Goal: Complete application form

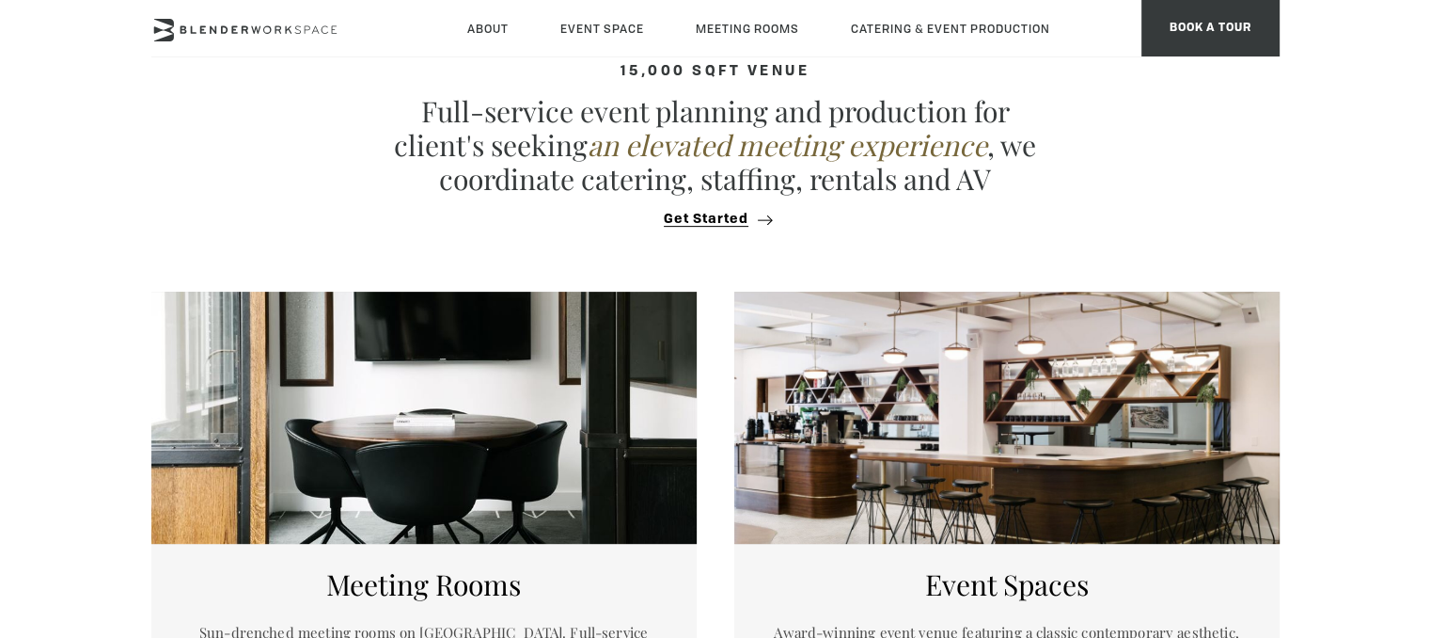
scroll to position [718, 0]
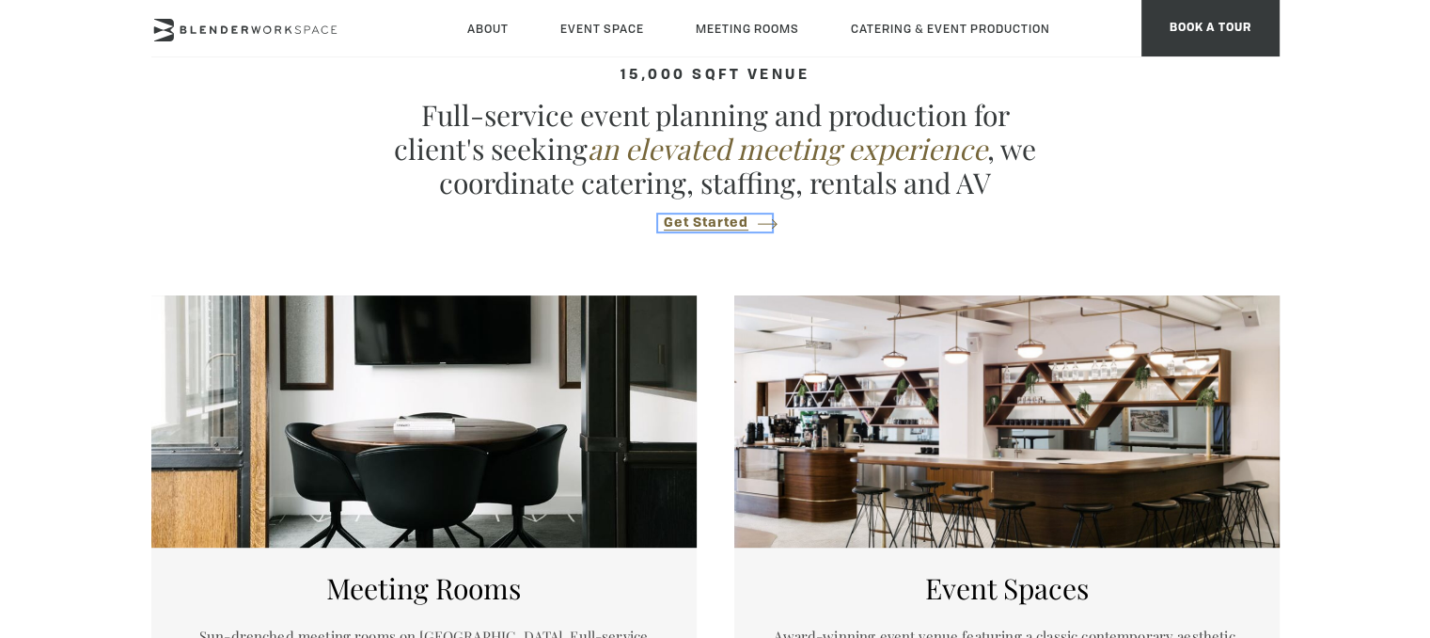
click at [703, 218] on span "Get Started" at bounding box center [706, 223] width 85 height 14
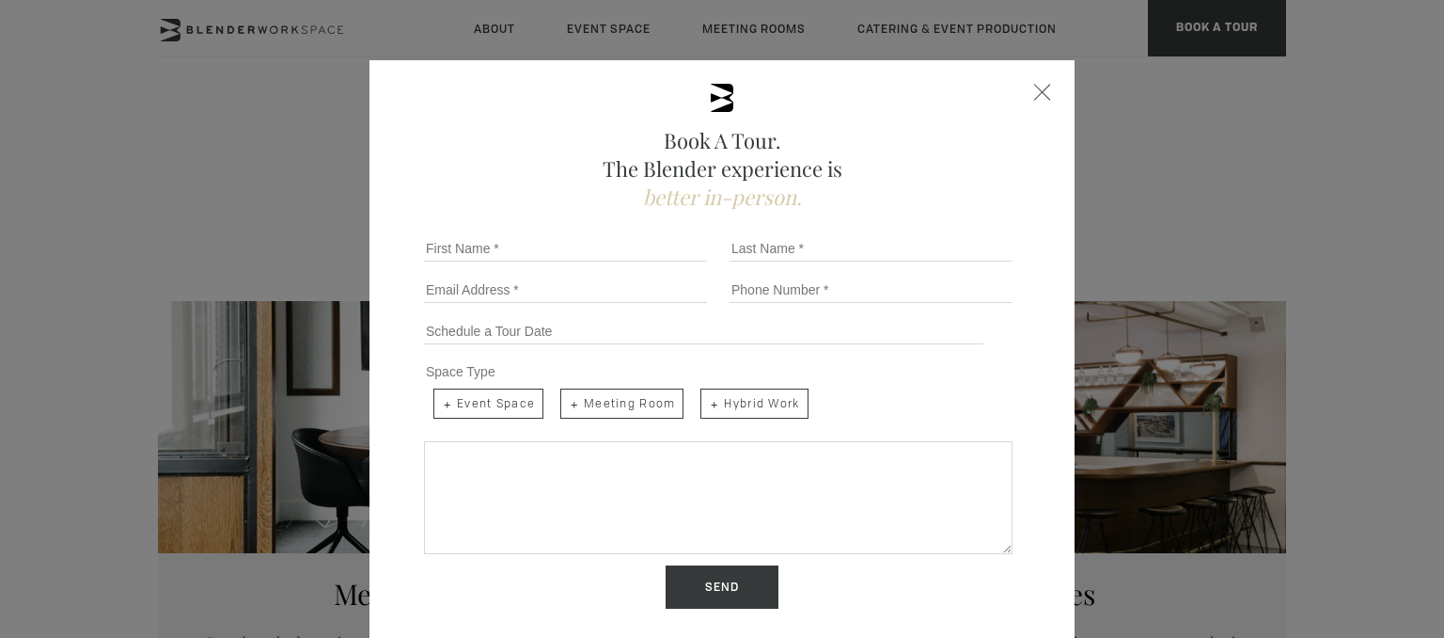
click at [738, 402] on span "Hybrid Work" at bounding box center [754, 403] width 107 height 30
click at [705, 393] on input "Hybrid Work" at bounding box center [699, 387] width 12 height 12
checkbox input "true"
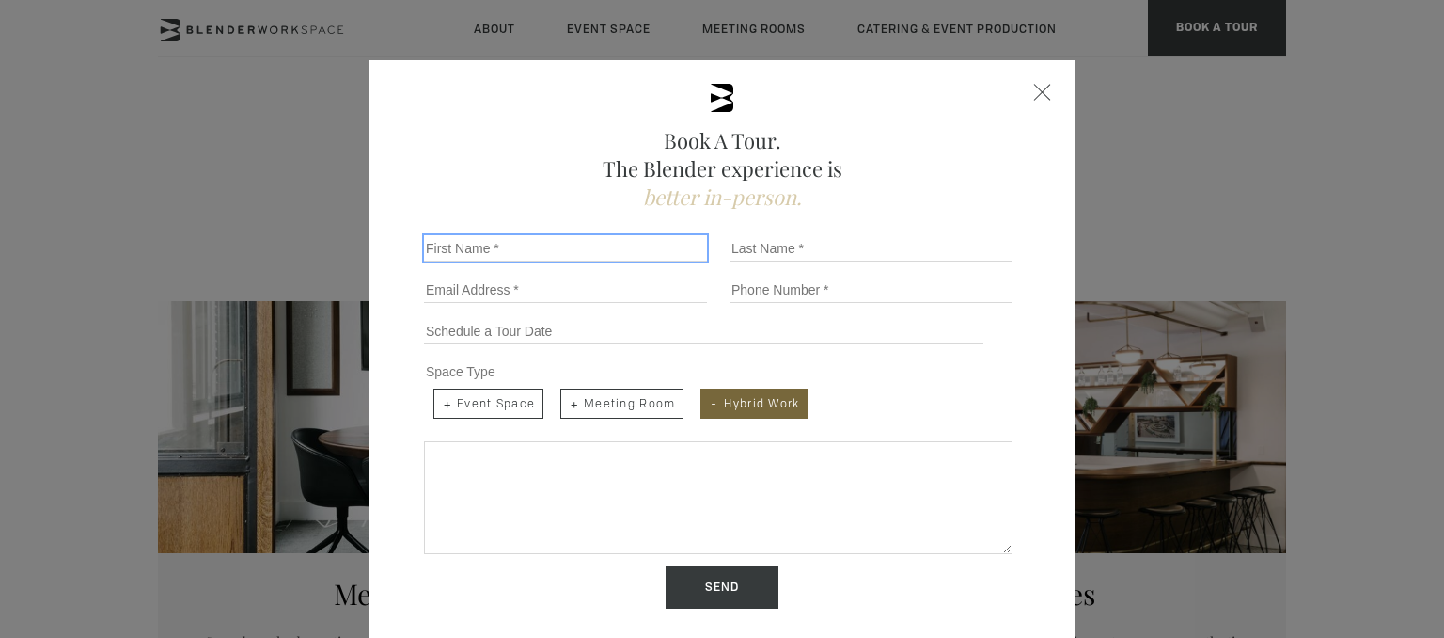
click at [541, 238] on input "First Name *" at bounding box center [565, 248] width 283 height 26
type input "aarya"
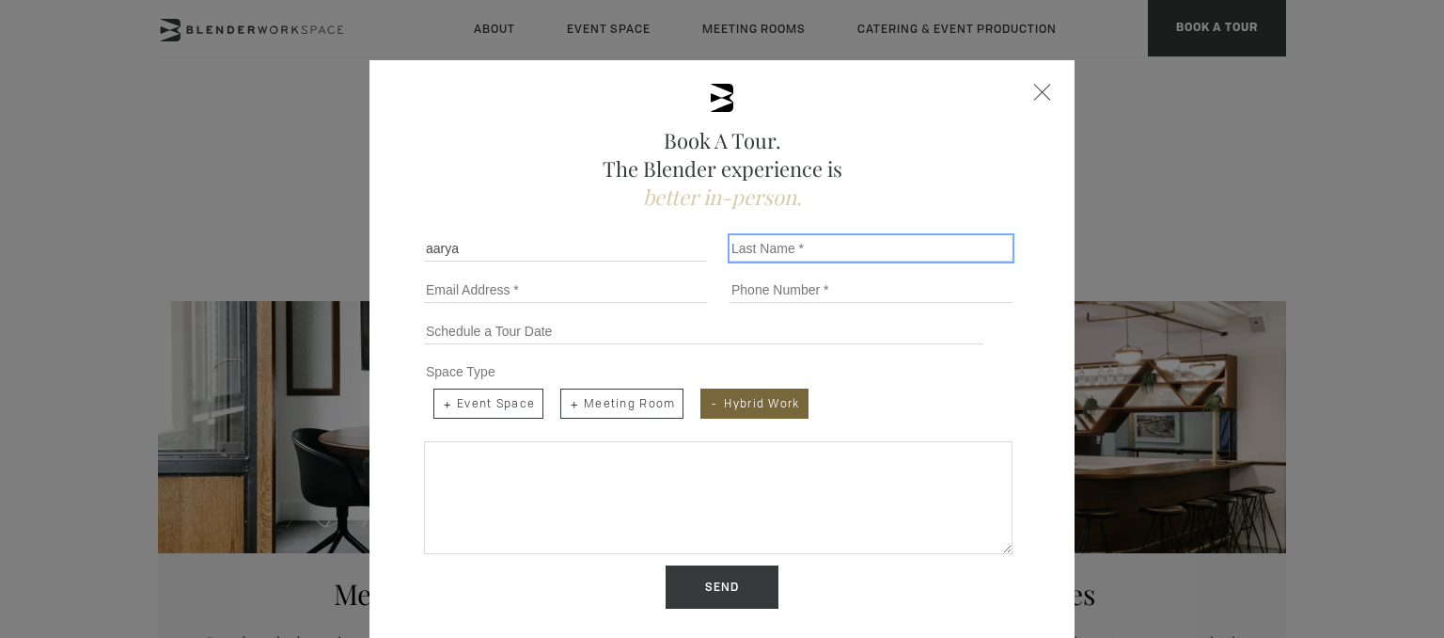
click at [775, 235] on input "Last Name *" at bounding box center [871, 248] width 283 height 26
type input "agrawal"
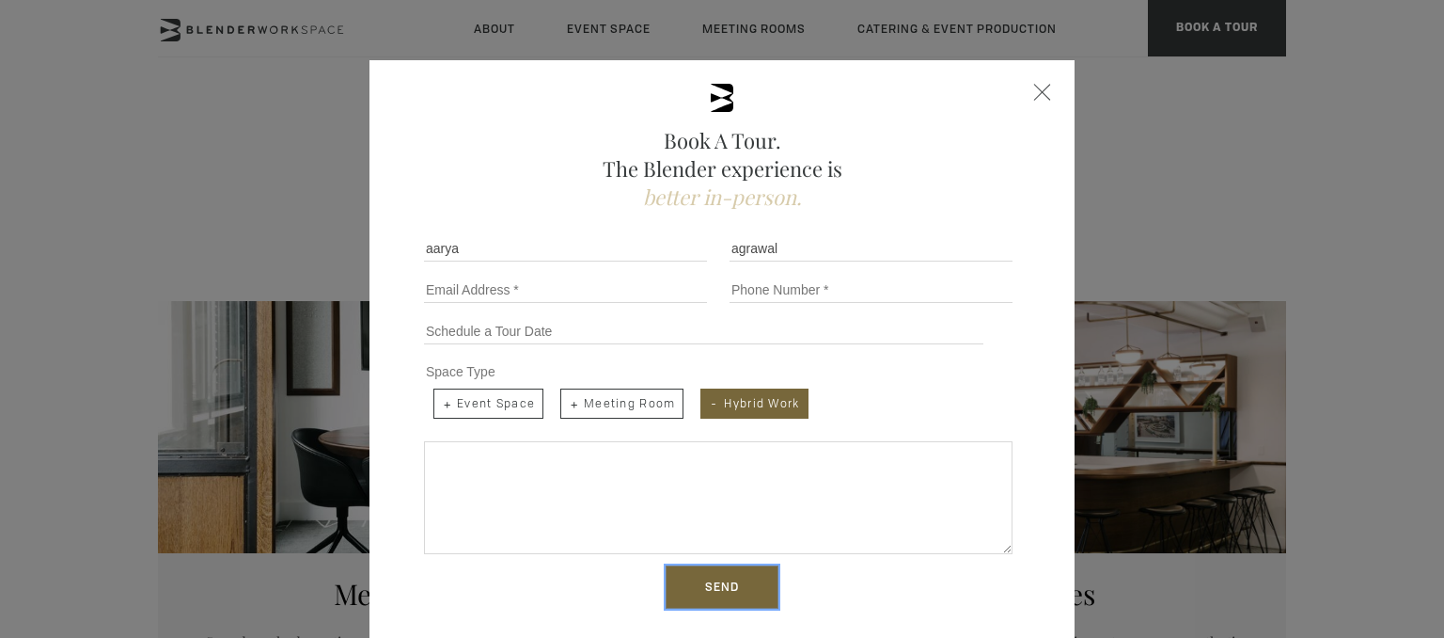
click at [733, 594] on input "Send" at bounding box center [722, 586] width 113 height 43
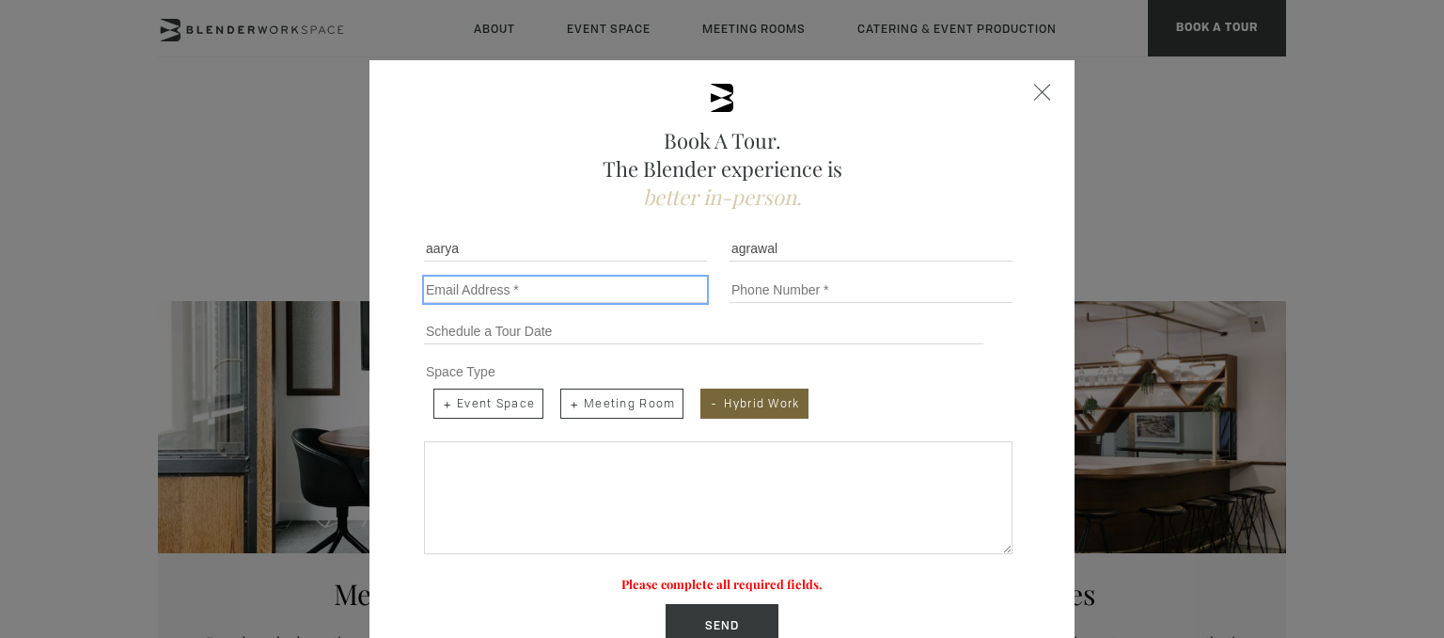
click at [495, 295] on input "Email *" at bounding box center [565, 289] width 283 height 26
type input "[EMAIL_ADDRESS][DOMAIN_NAME]"
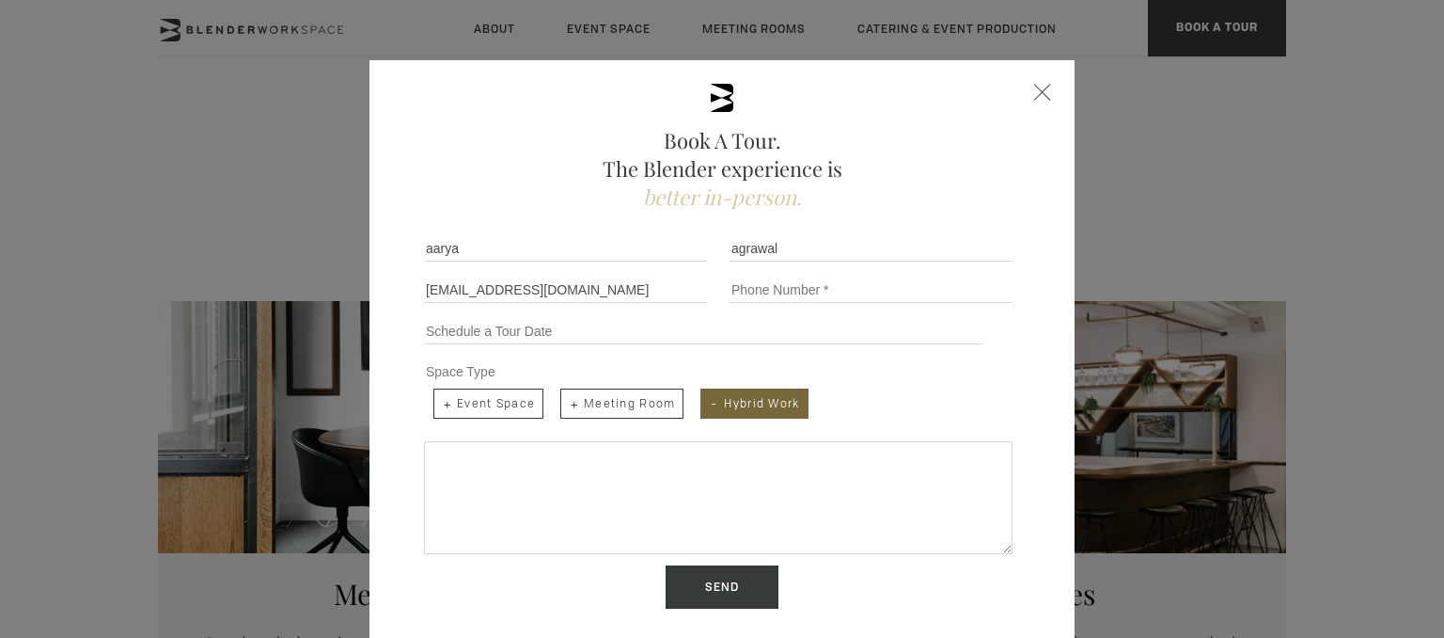
click at [771, 271] on div "Tel No." at bounding box center [875, 289] width 306 height 41
click at [778, 287] on input "Tel No." at bounding box center [871, 289] width 283 height 26
type input "8118058618"
click at [717, 598] on input "Send" at bounding box center [722, 586] width 113 height 43
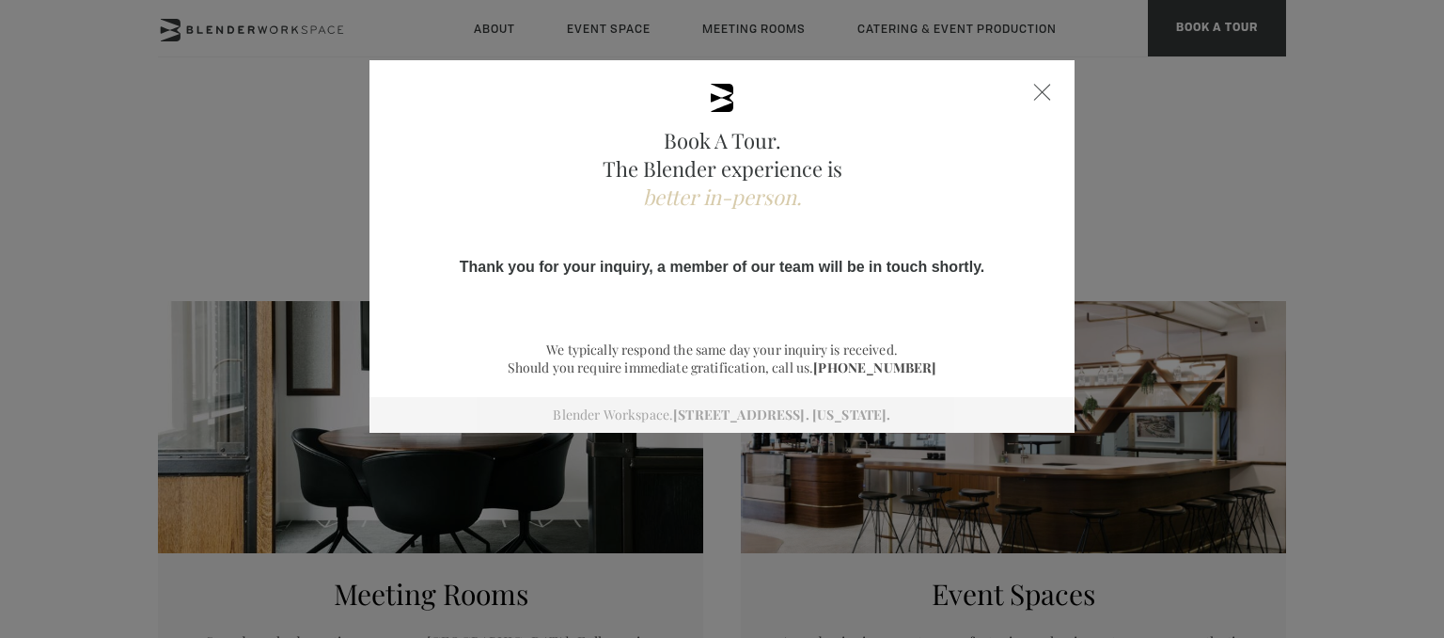
click at [717, 598] on div "Book A Tour. The Blender experience is better in-person. Team Size 1 2 3 4 5 6 …" at bounding box center [722, 319] width 1444 height 638
click at [1043, 94] on div "Close form" at bounding box center [1042, 92] width 17 height 17
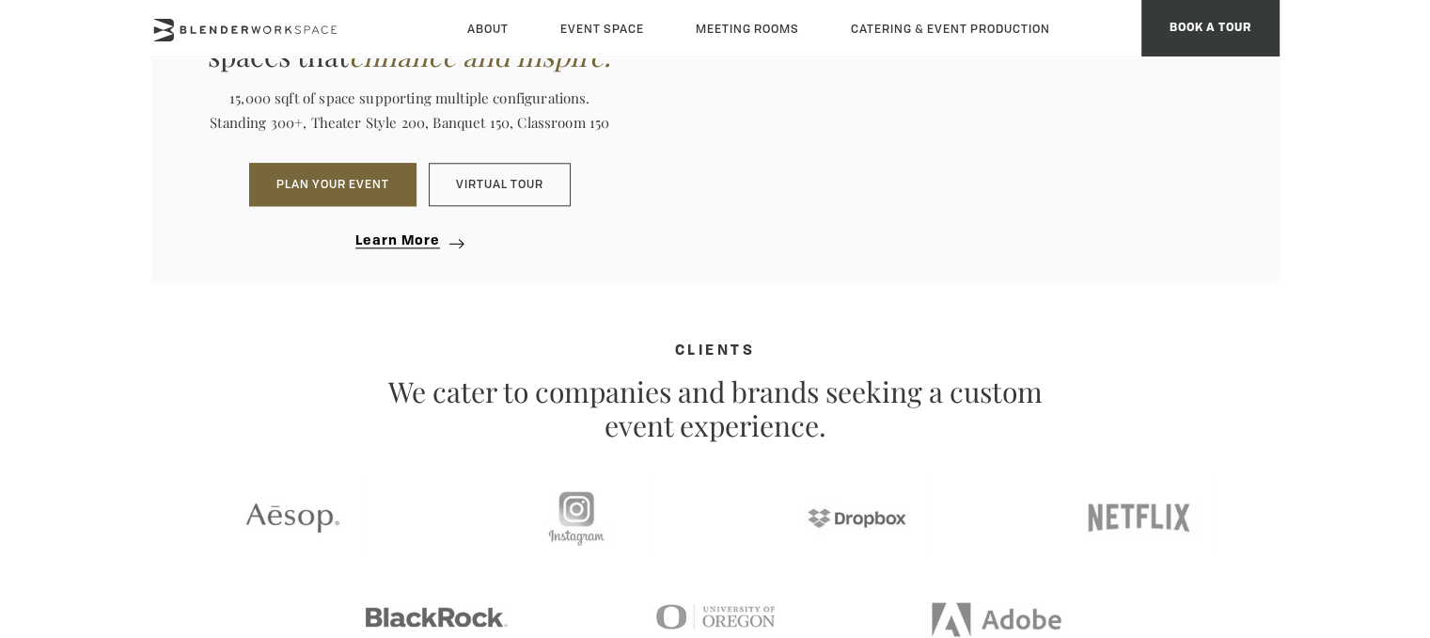
scroll to position [1905, 0]
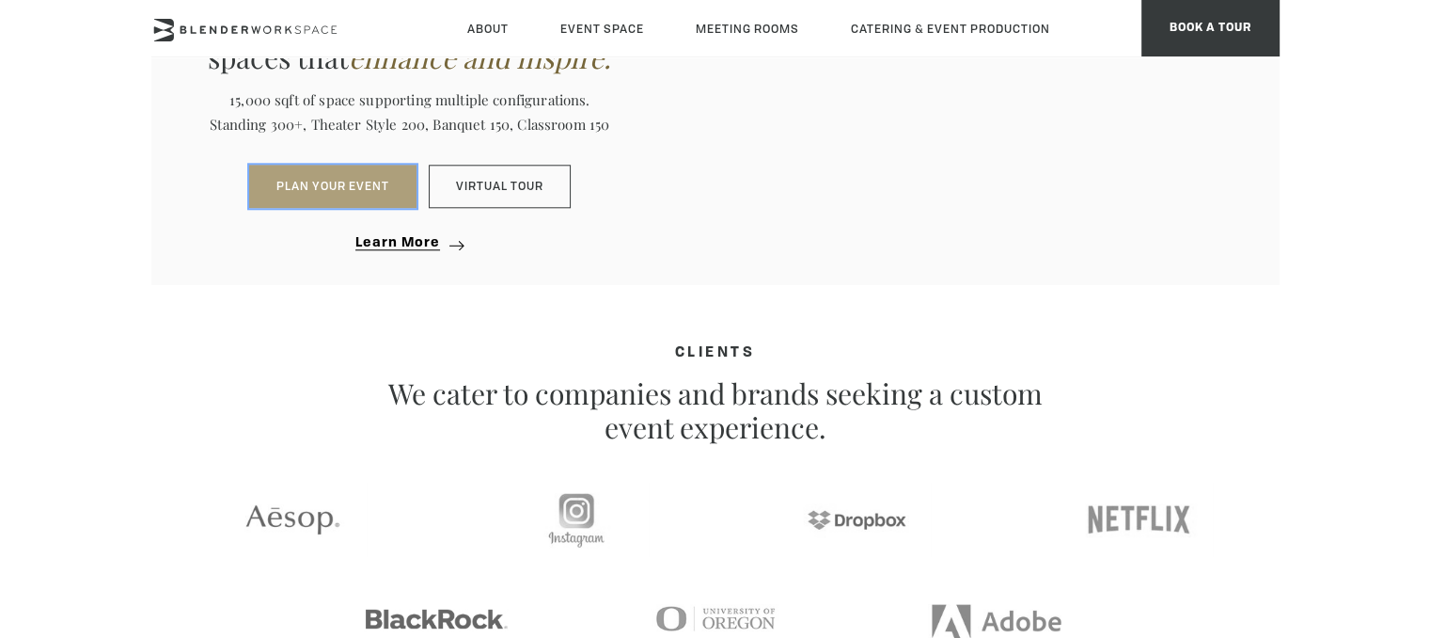
click at [355, 192] on button "PLAN YOUR EVENT" at bounding box center [332, 186] width 167 height 43
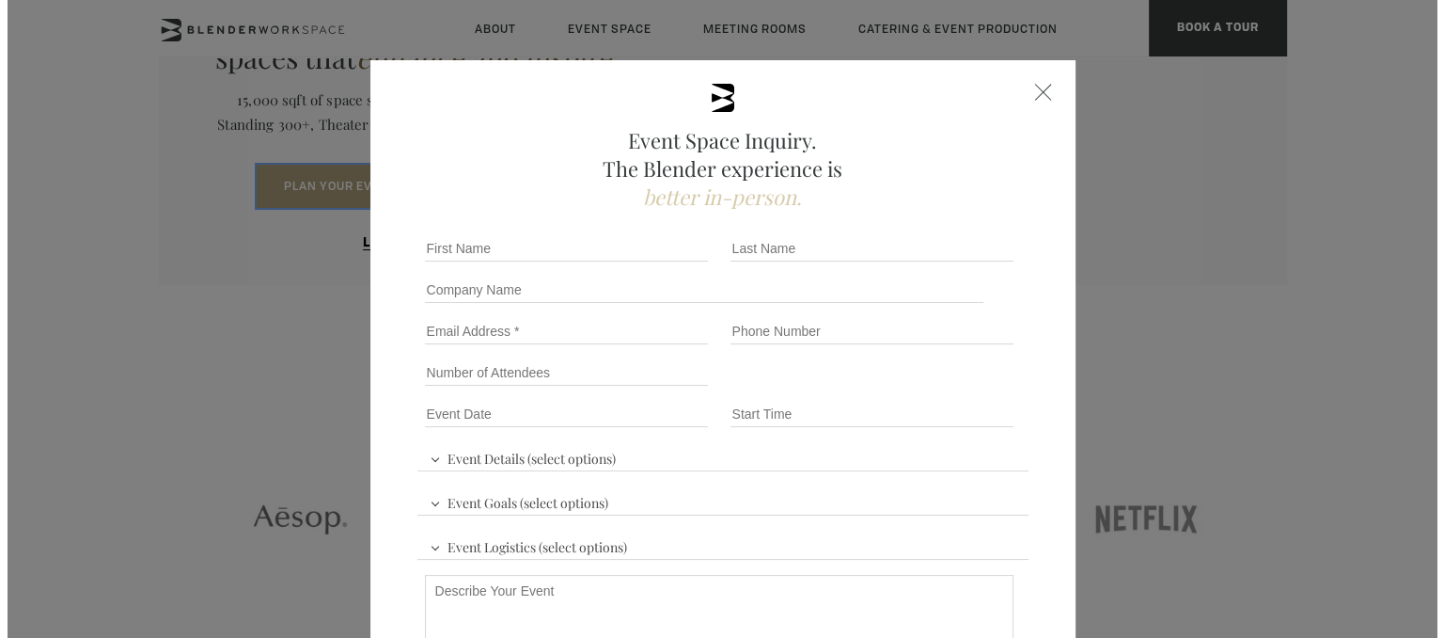
scroll to position [1911, 0]
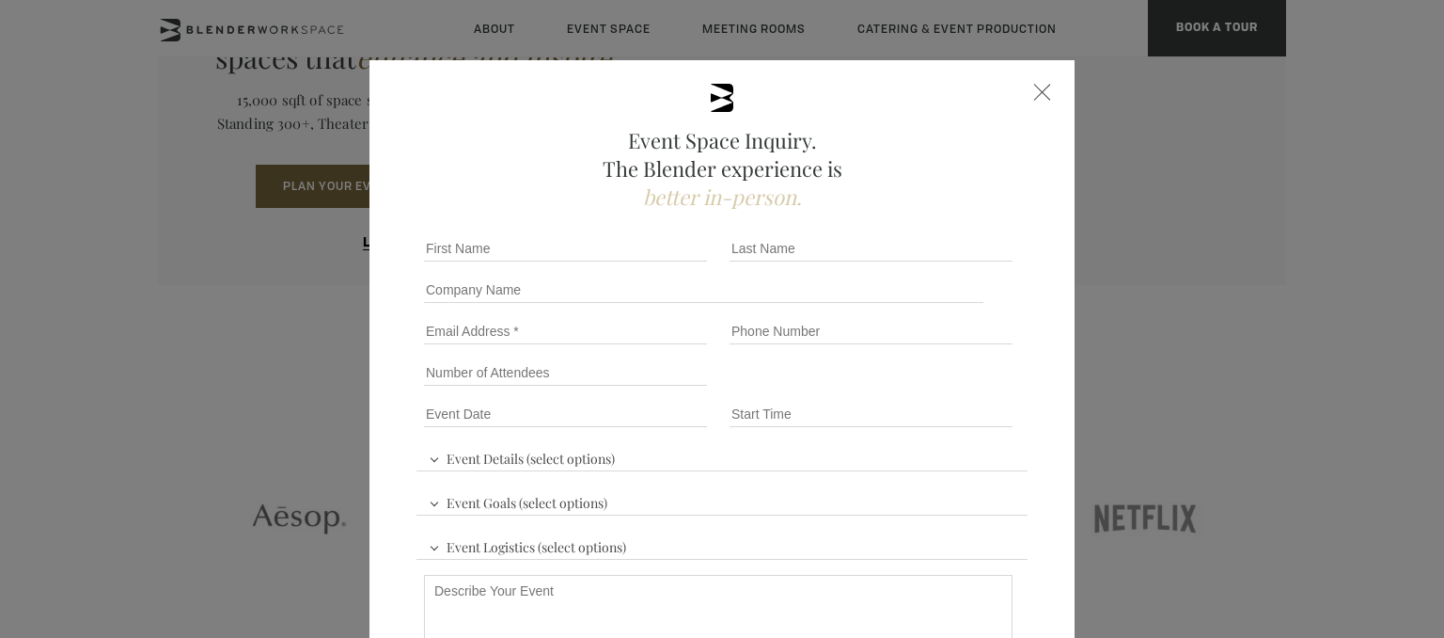
click at [1034, 84] on div at bounding box center [1042, 92] width 17 height 17
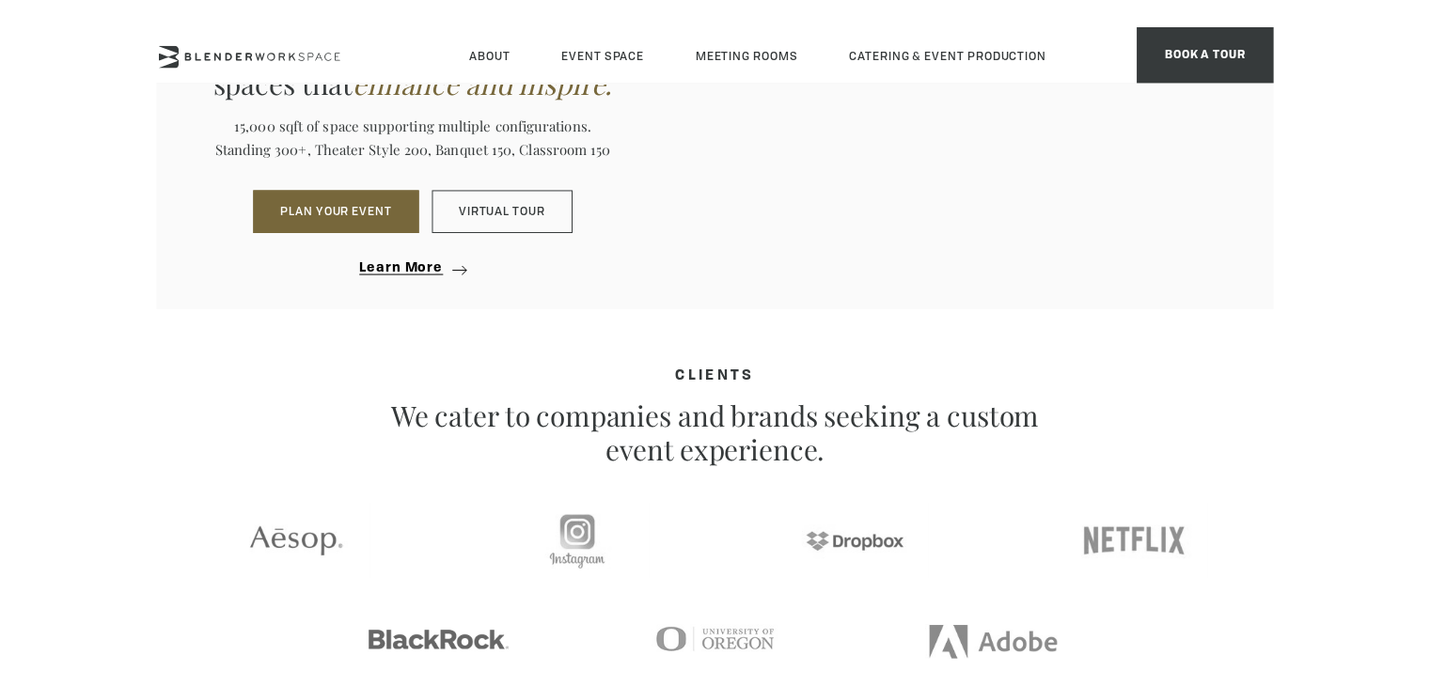
scroll to position [1905, 0]
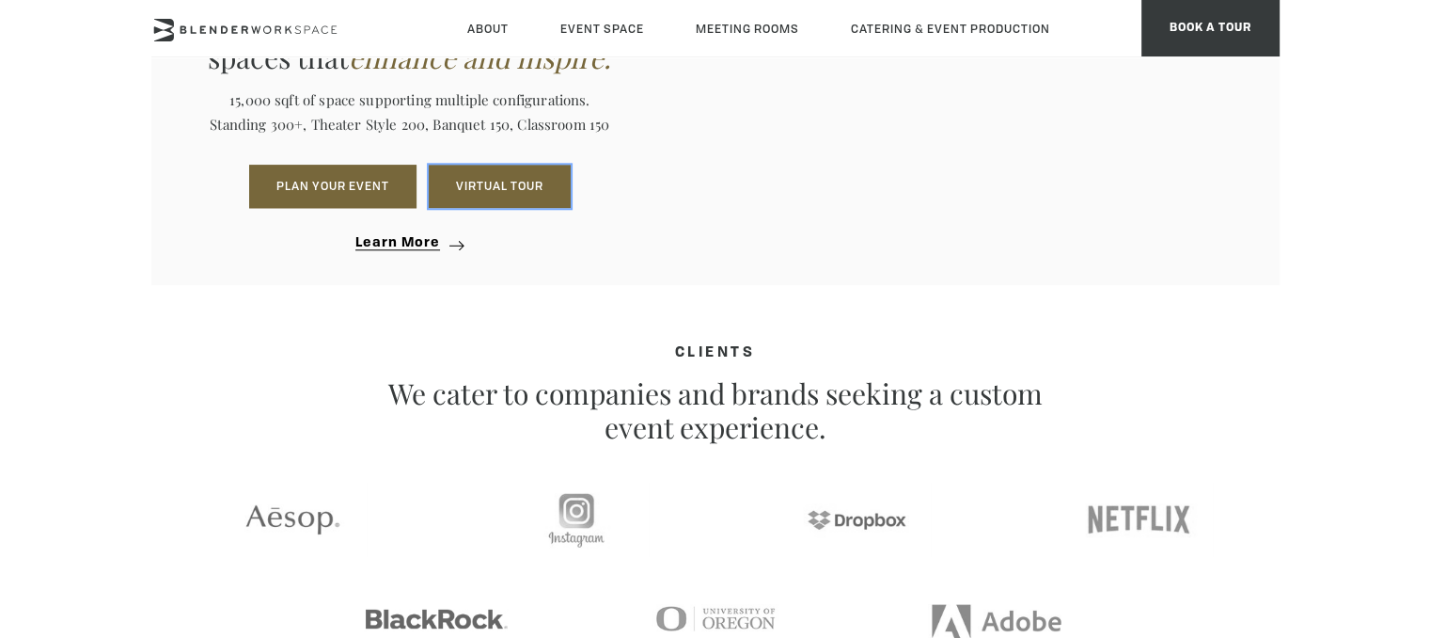
click at [496, 186] on link "Virtual Tour" at bounding box center [500, 186] width 142 height 43
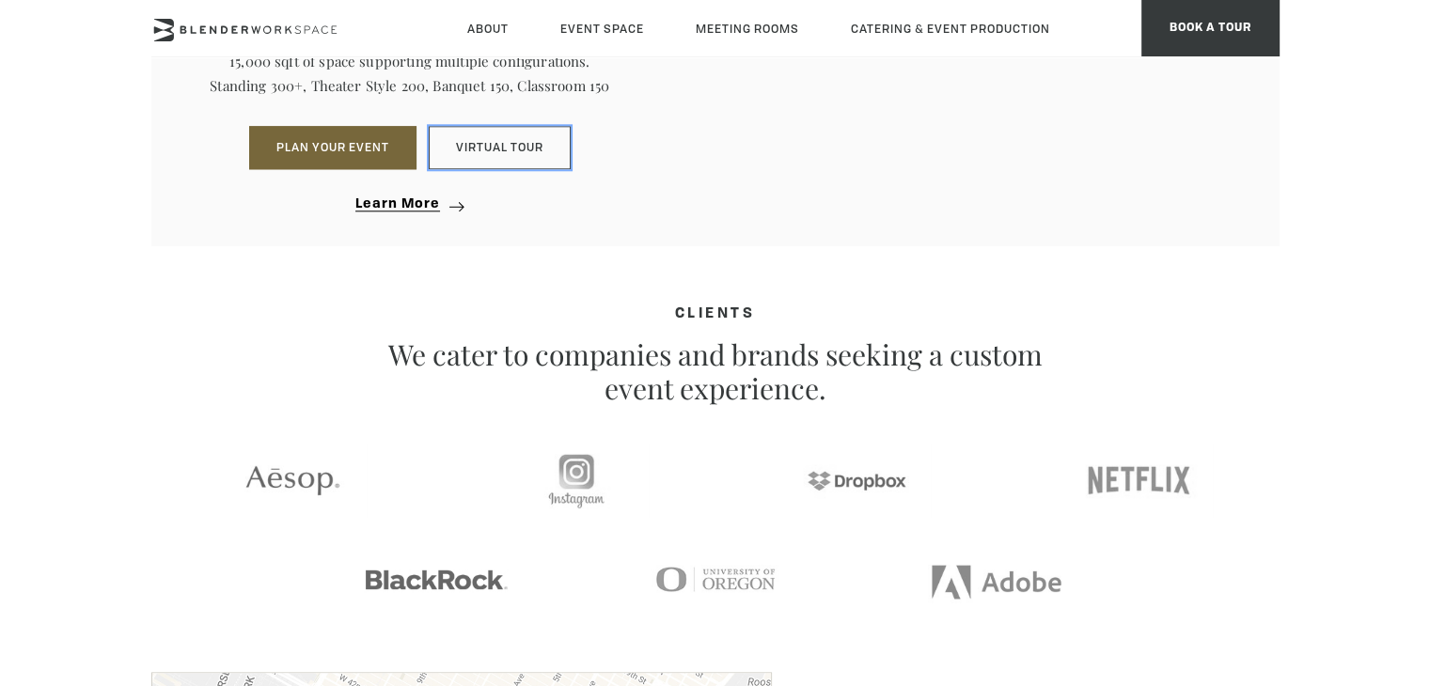
scroll to position [1942, 0]
